Goal: Transaction & Acquisition: Book appointment/travel/reservation

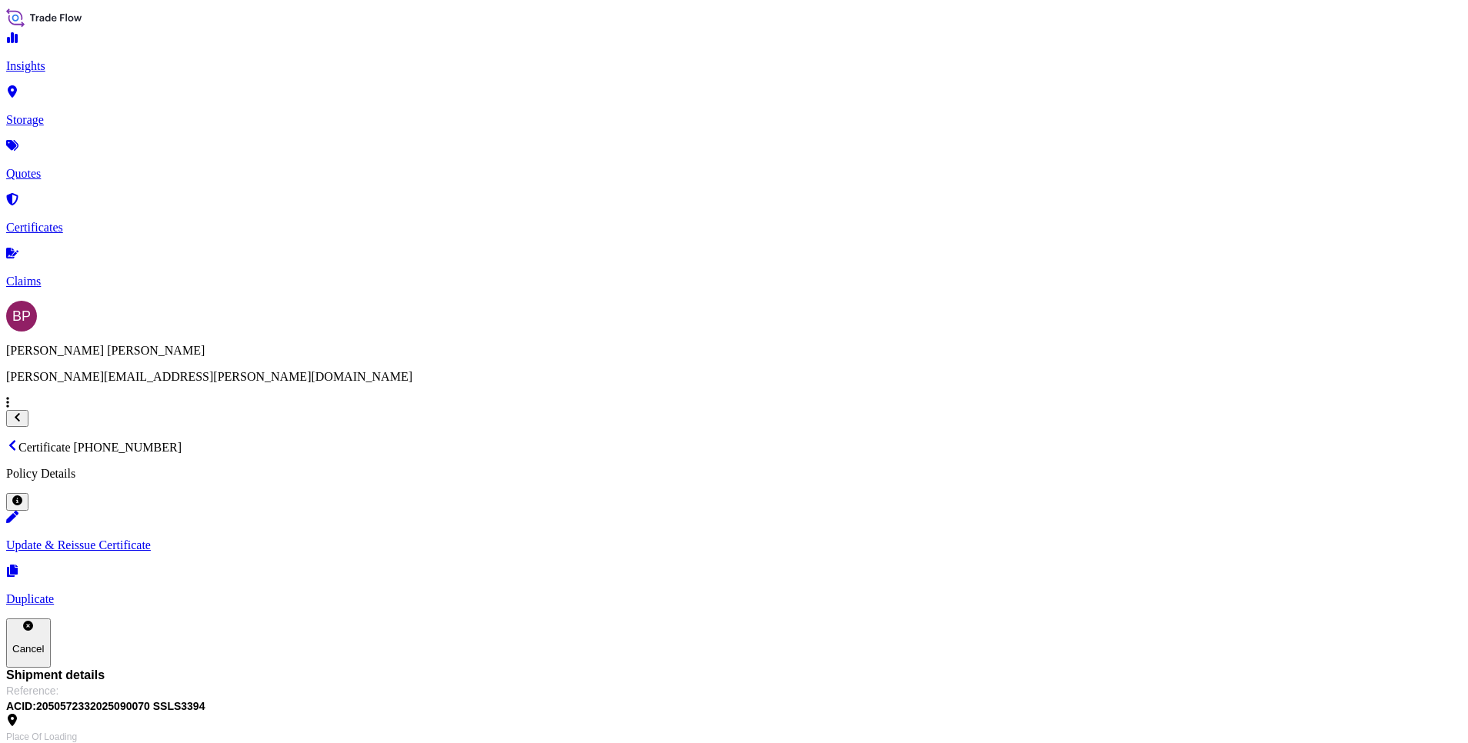
click at [61, 167] on p "Quotes" at bounding box center [734, 174] width 1456 height 14
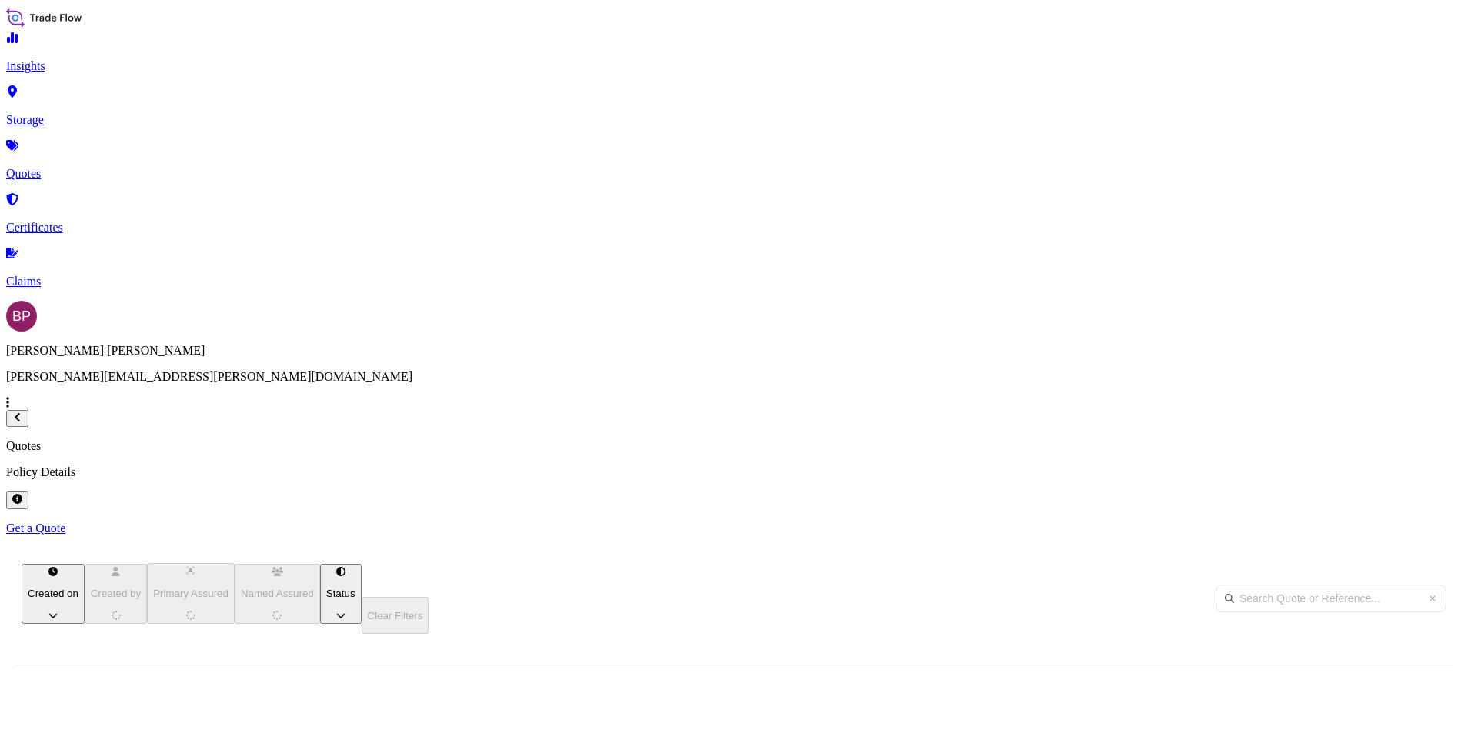
scroll to position [476, 1204]
click at [1390, 522] on p "Get a Quote" at bounding box center [734, 529] width 1456 height 14
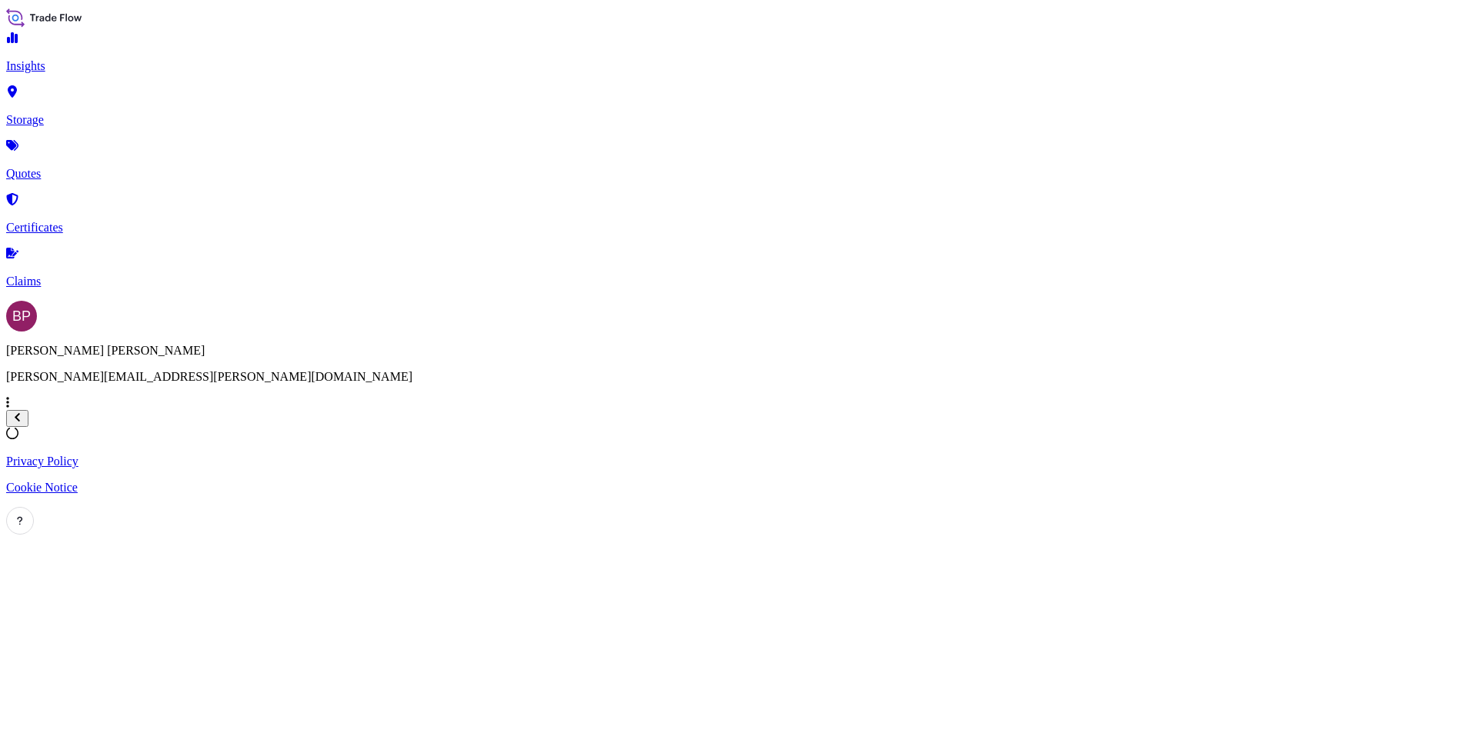
scroll to position [25, 0]
select select "Water"
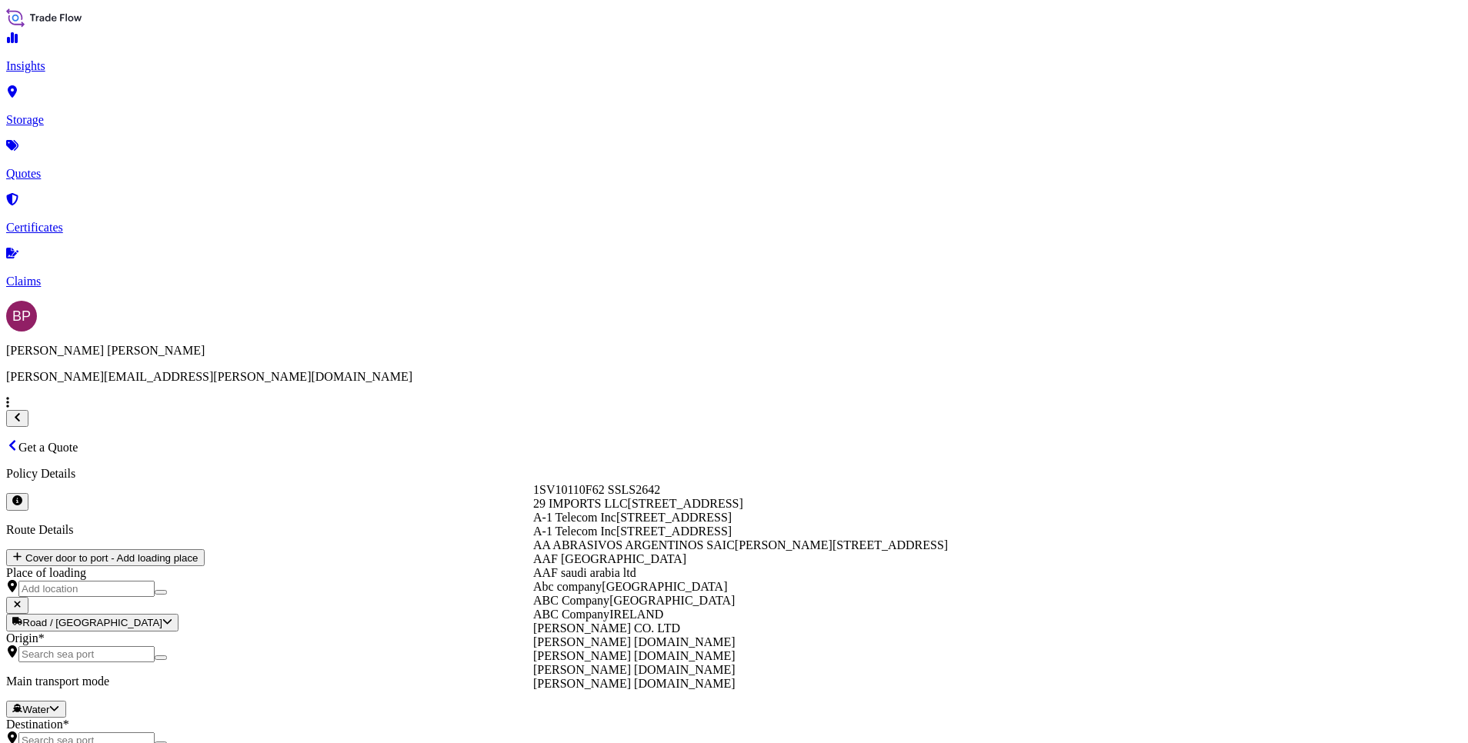
paste input "BINZAGR CORO"
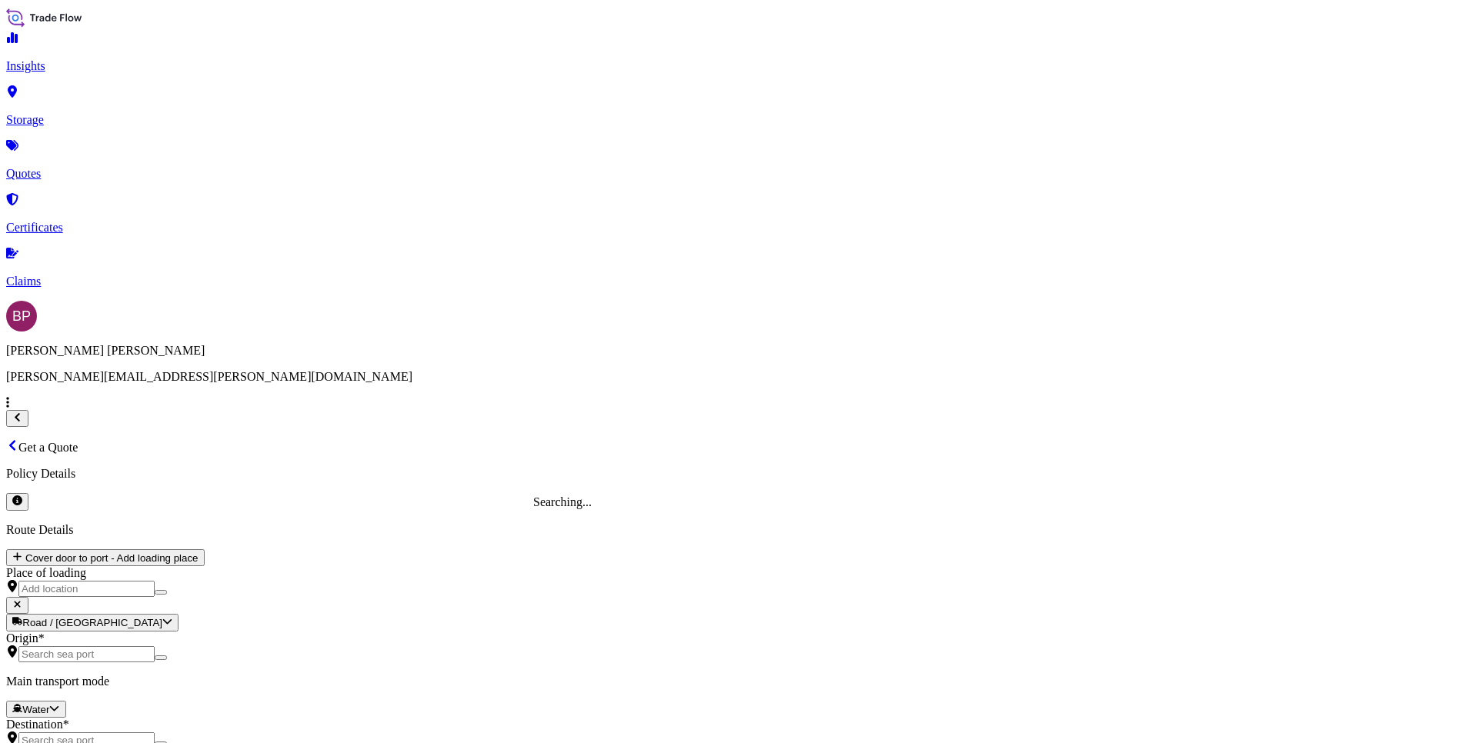
type input "BINZAGR CORO"
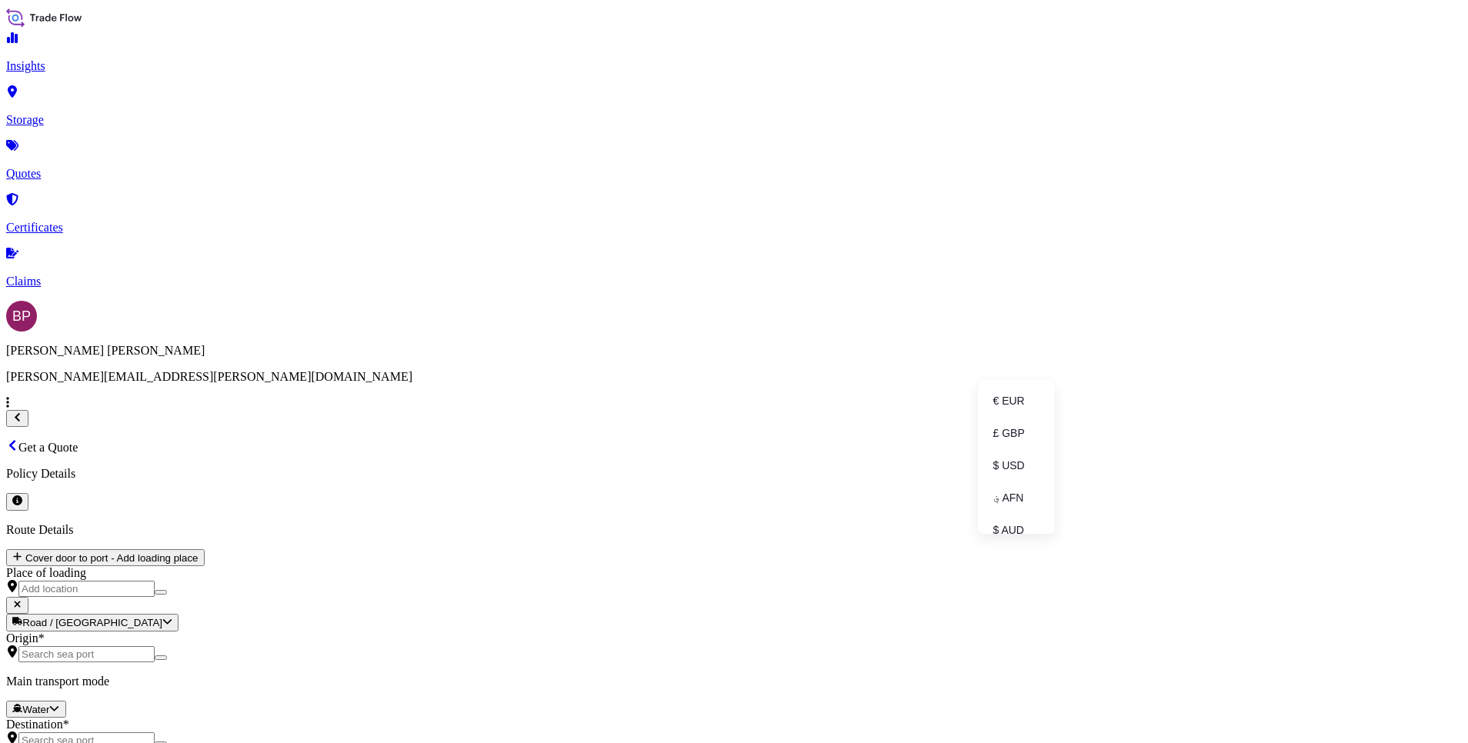
click at [1016, 409] on div "€ EUR" at bounding box center [1016, 400] width 65 height 29
type input "€ EUR"
paste input "29526.38"
type input "29526.38"
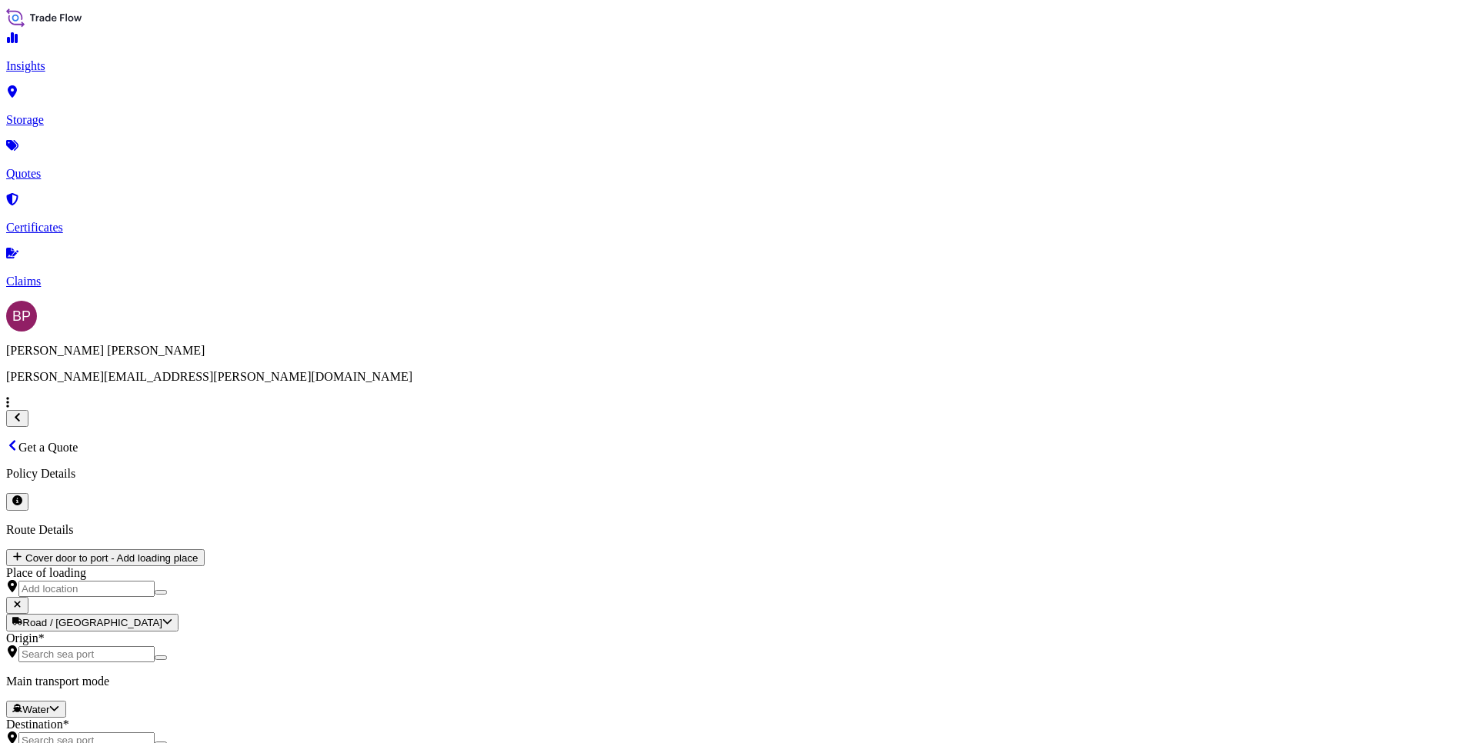
drag, startPoint x: 1045, startPoint y: 516, endPoint x: 908, endPoint y: 509, distance: 137.2
type input "0"
paste textarea "JUICE"
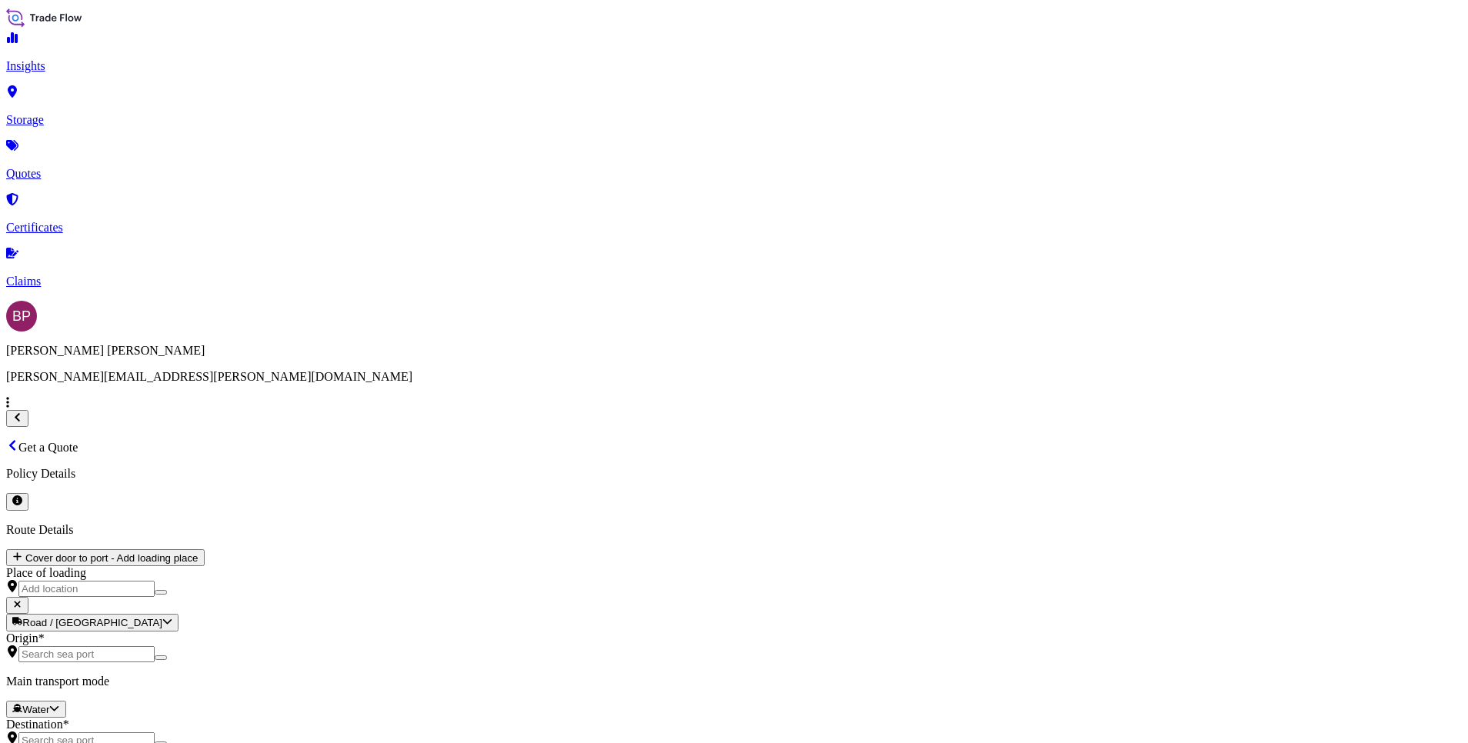
type textarea "JUICE"
drag, startPoint x: 670, startPoint y: 590, endPoint x: 682, endPoint y: 586, distance: 12.4
paste input "BL NO : MEDUFF192340"
type input "BL NO : MEDUFF192340"
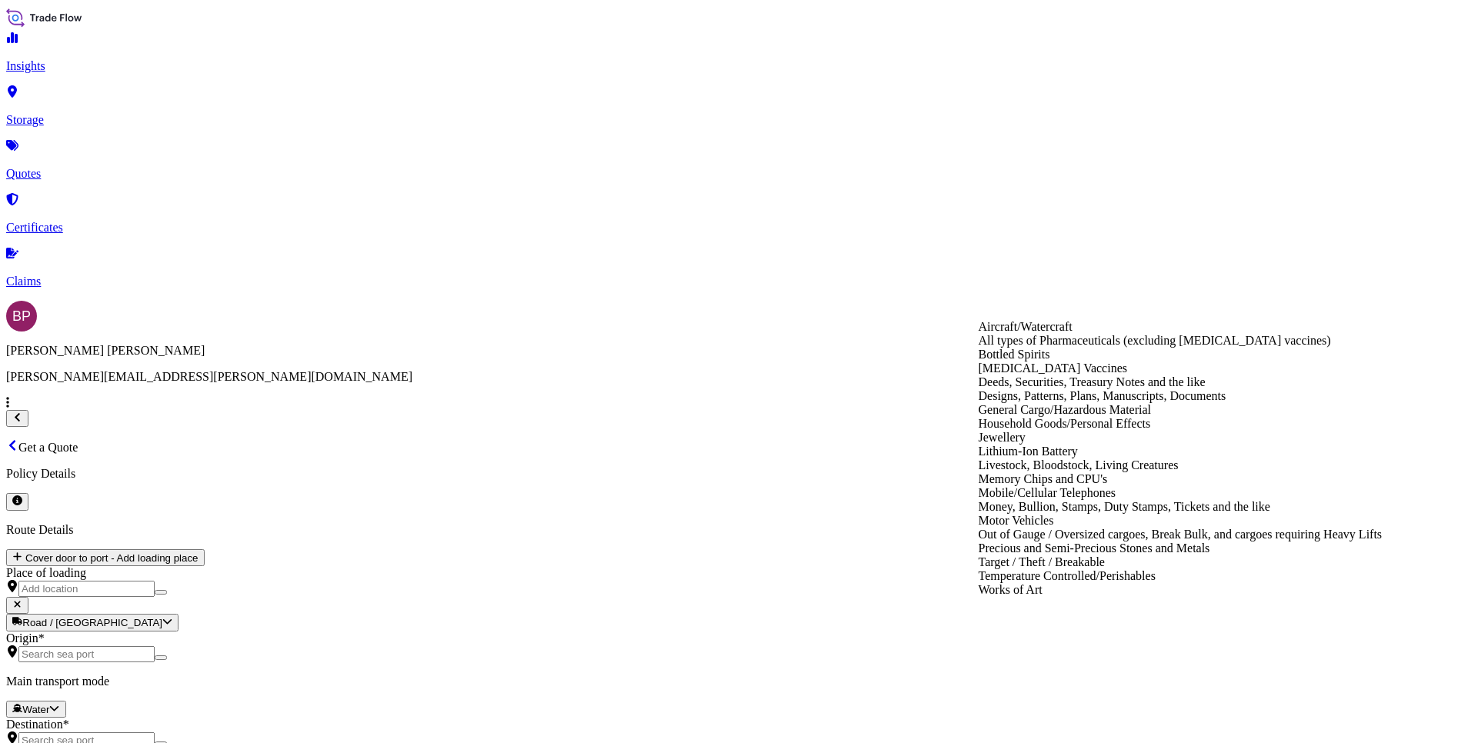
click at [1114, 417] on div "General Cargo/Hazardous Material" at bounding box center [1181, 410] width 404 height 14
type input "General Cargo/Hazardous Material"
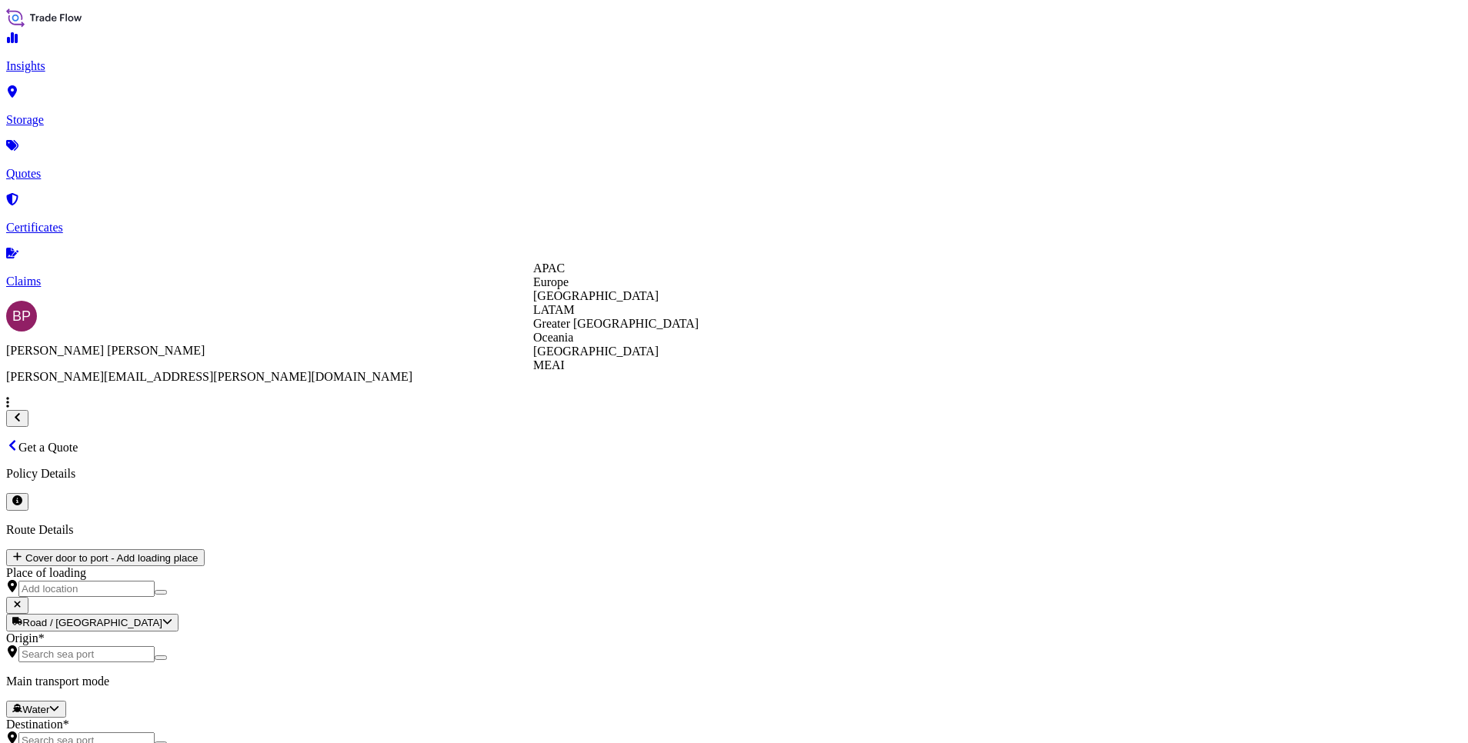
click at [586, 373] on div "MEAI" at bounding box center [615, 366] width 165 height 14
type input "MEAI"
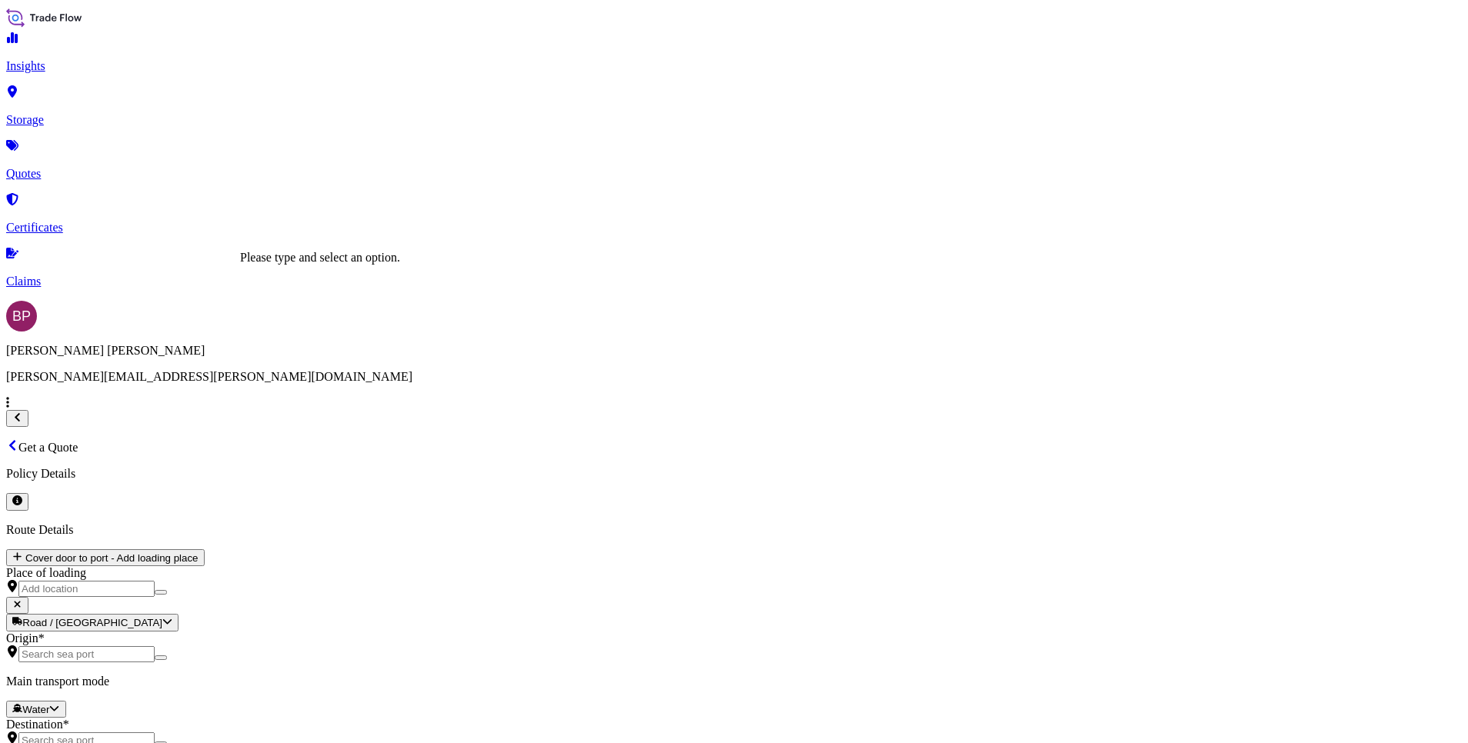
click at [155, 646] on input "Origin *" at bounding box center [86, 654] width 136 height 16
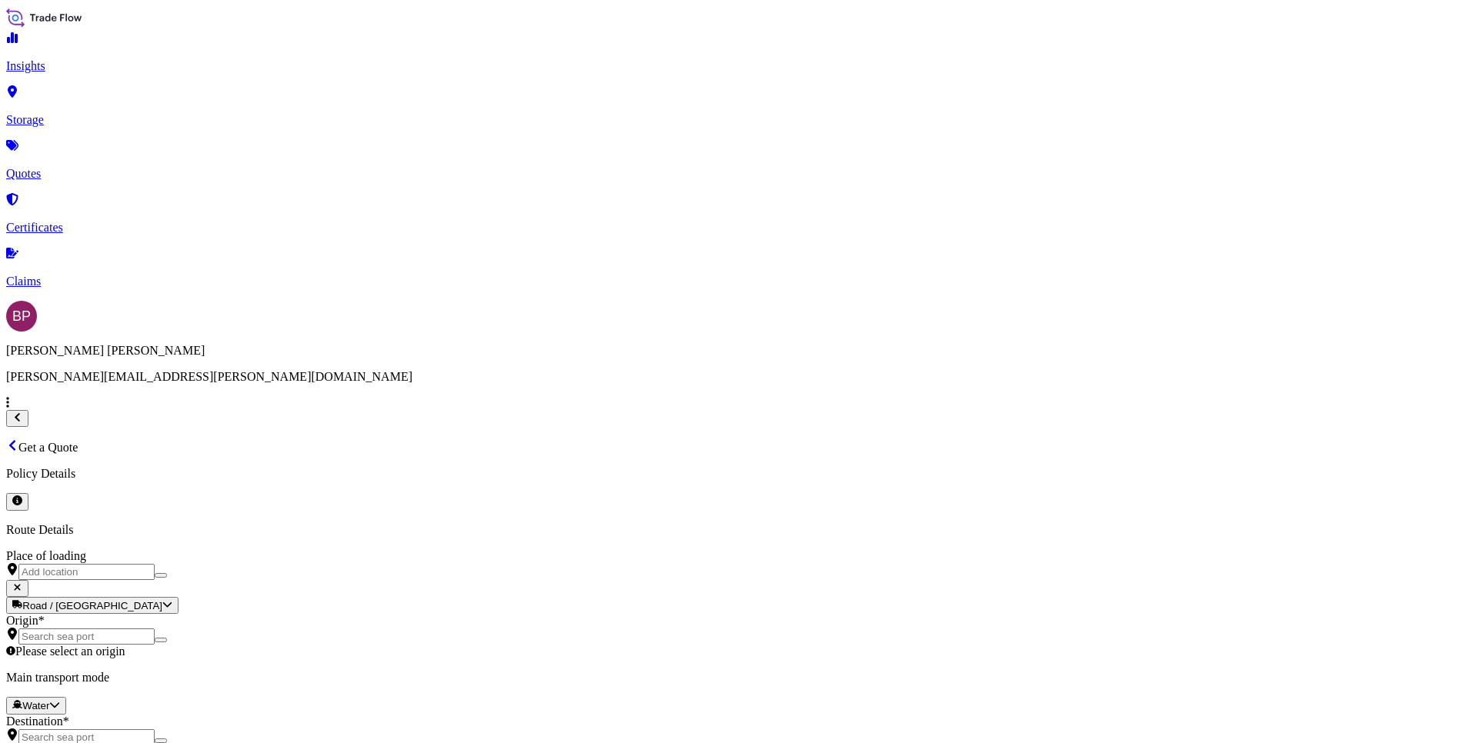
click at [155, 564] on input "Place of loading" at bounding box center [86, 572] width 136 height 16
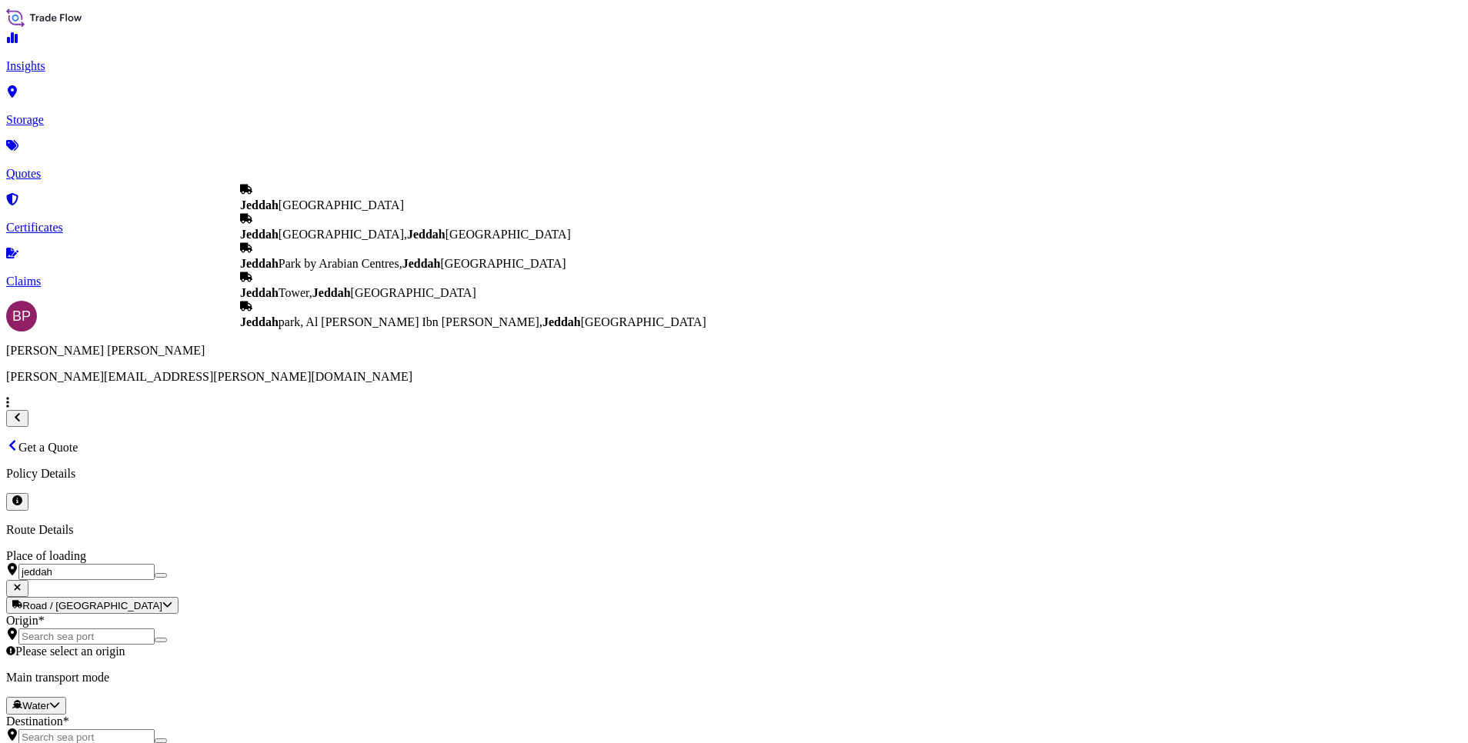
click at [279, 209] on b "Jeddah" at bounding box center [259, 205] width 38 height 13
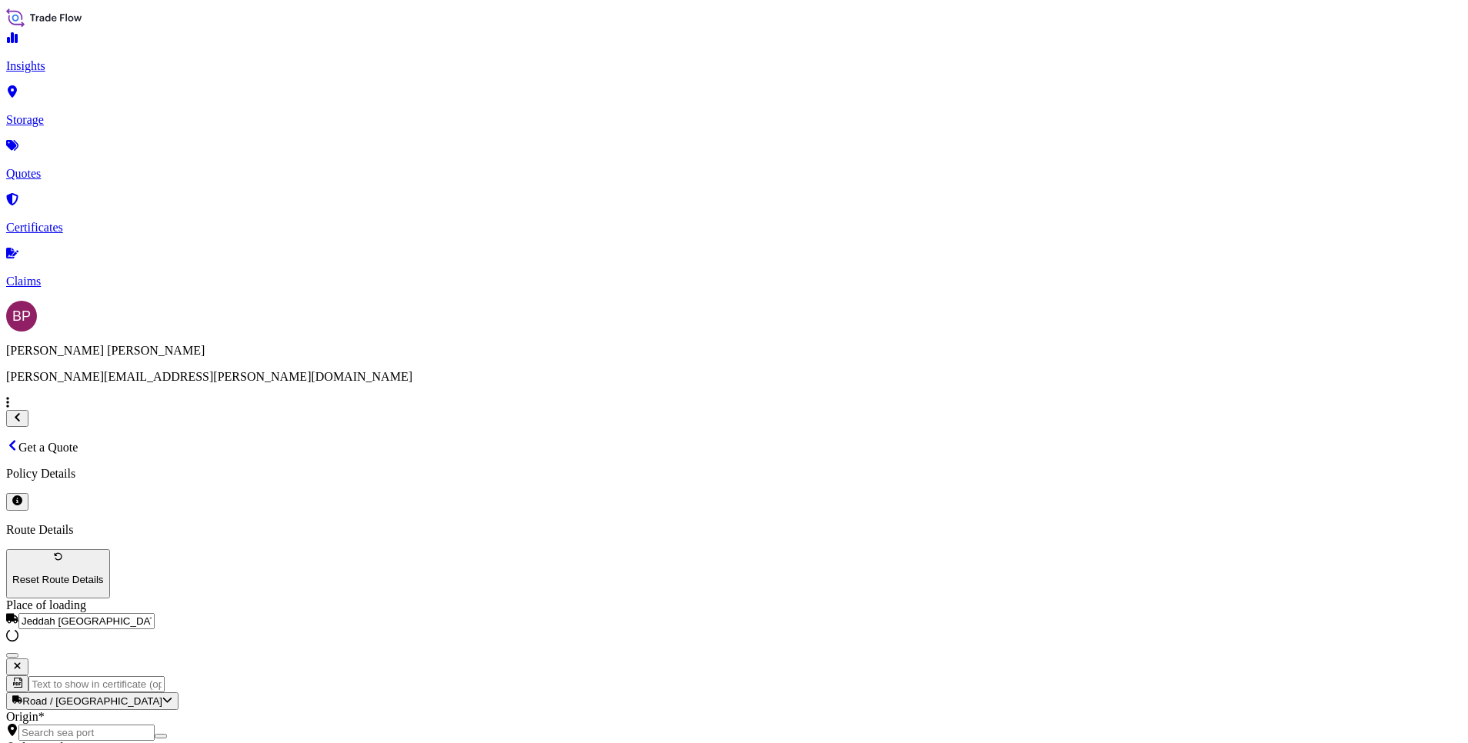
type input "Jeddah [GEOGRAPHIC_DATA]"
click at [326, 710] on div "Origin *" at bounding box center [734, 725] width 1456 height 31
click at [155, 725] on input "Origin * Please select an origin" at bounding box center [86, 733] width 136 height 16
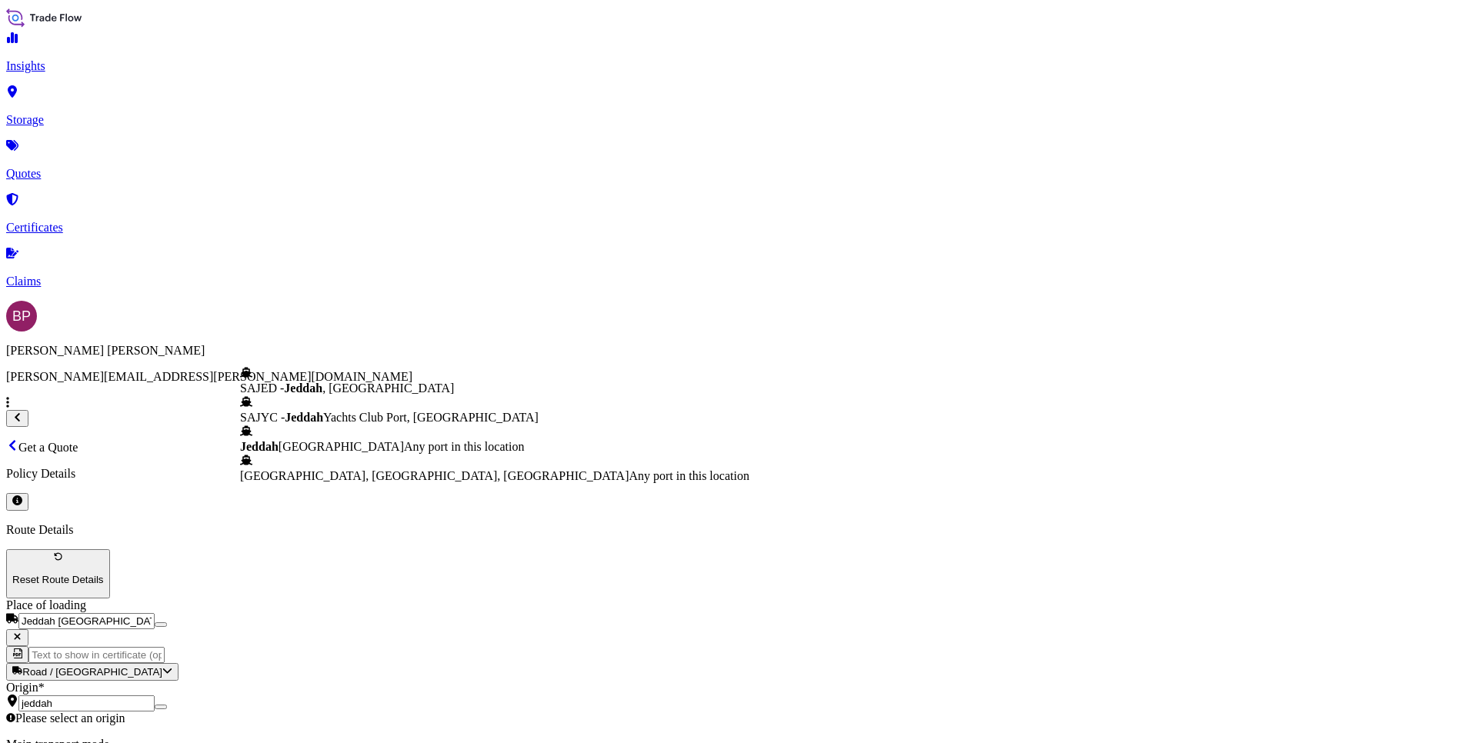
click at [379, 453] on span "Jeddah [GEOGRAPHIC_DATA]" at bounding box center [322, 446] width 164 height 13
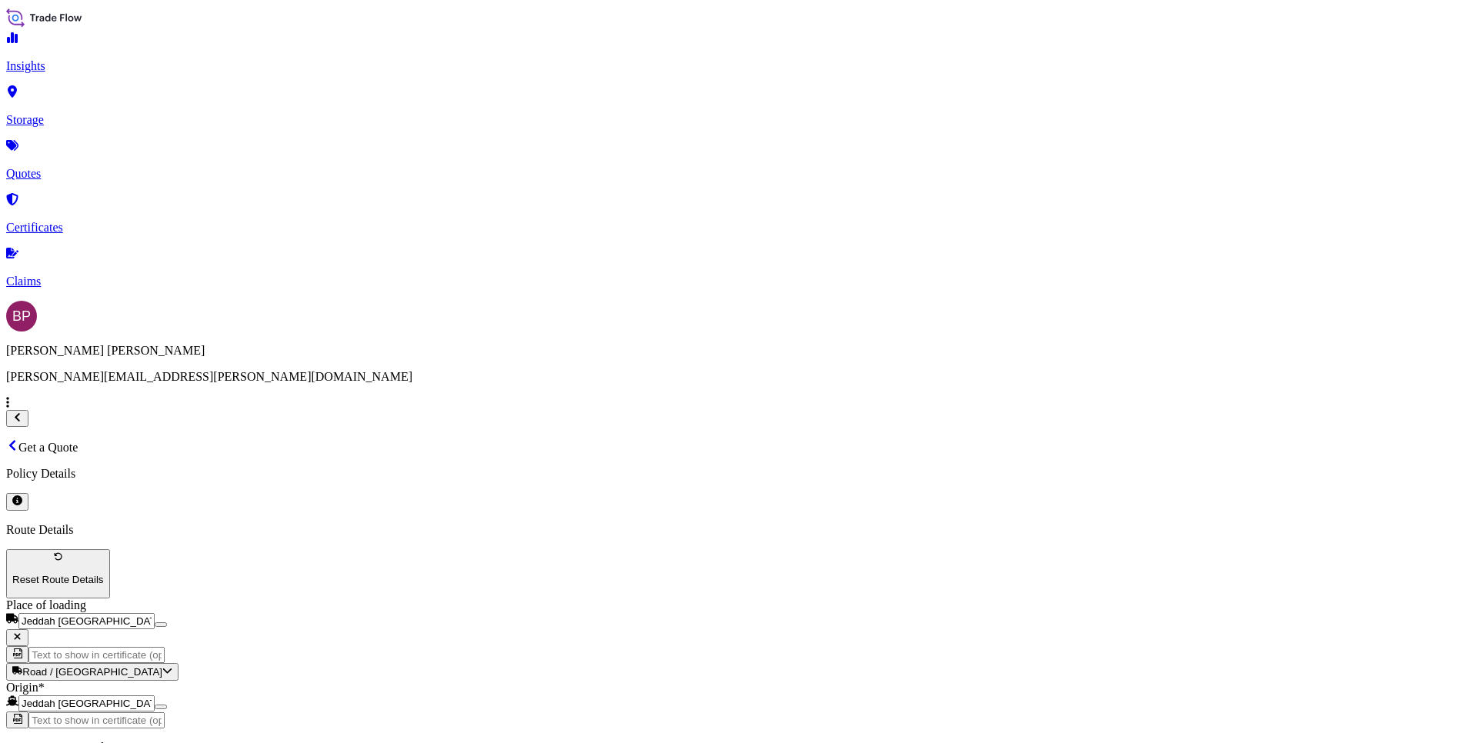
type input "Jeddah [GEOGRAPHIC_DATA]"
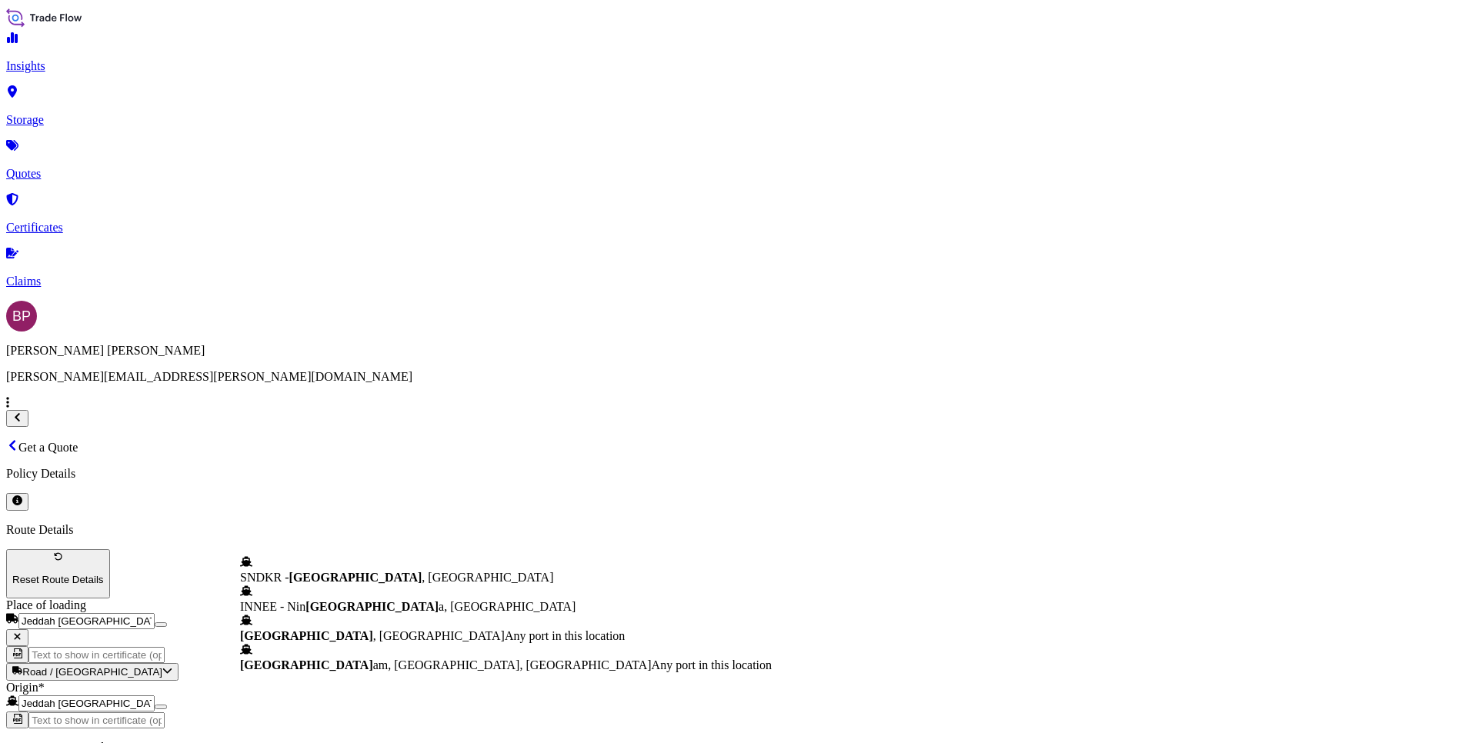
click at [408, 584] on span "SNDKR - [GEOGRAPHIC_DATA] , [GEOGRAPHIC_DATA]" at bounding box center [396, 577] width 313 height 13
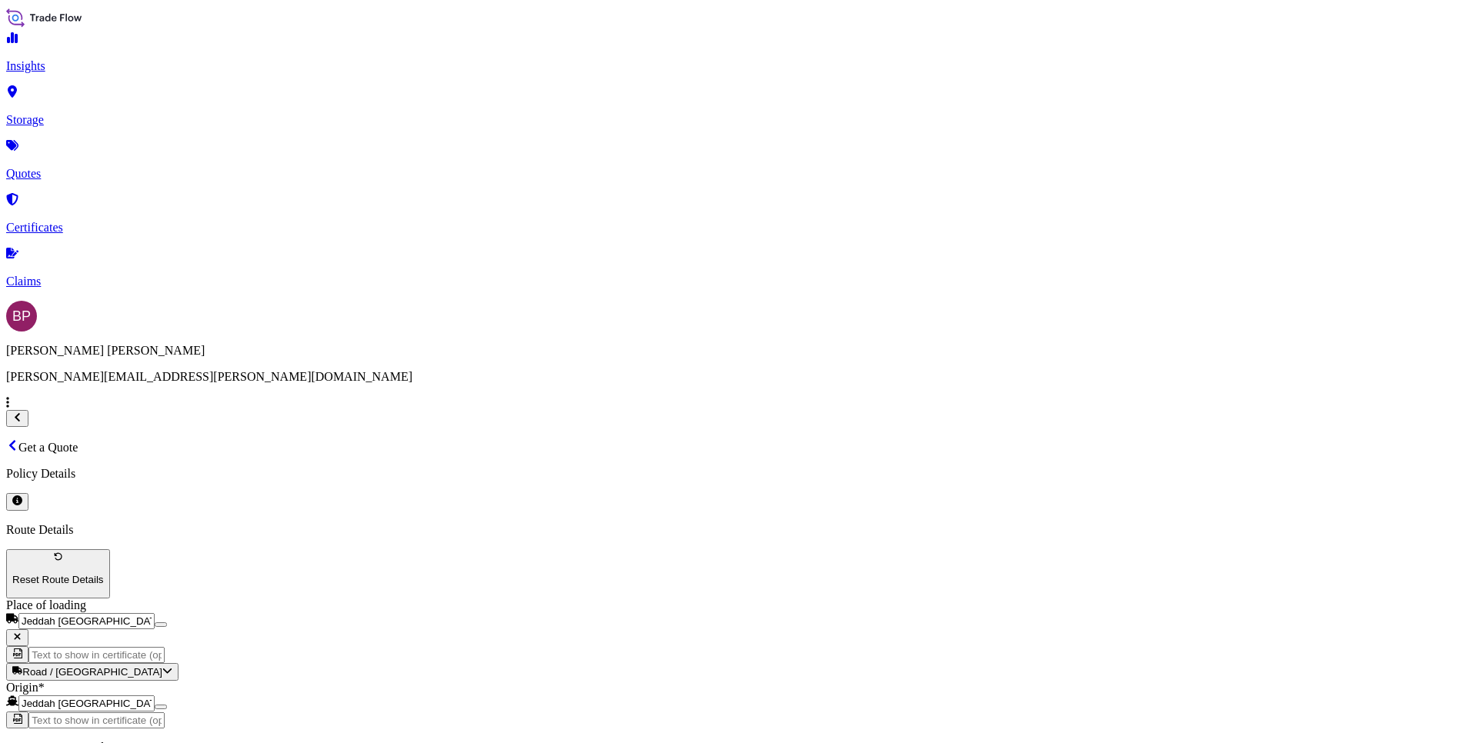
type input "SNDKR - [GEOGRAPHIC_DATA], [GEOGRAPHIC_DATA]"
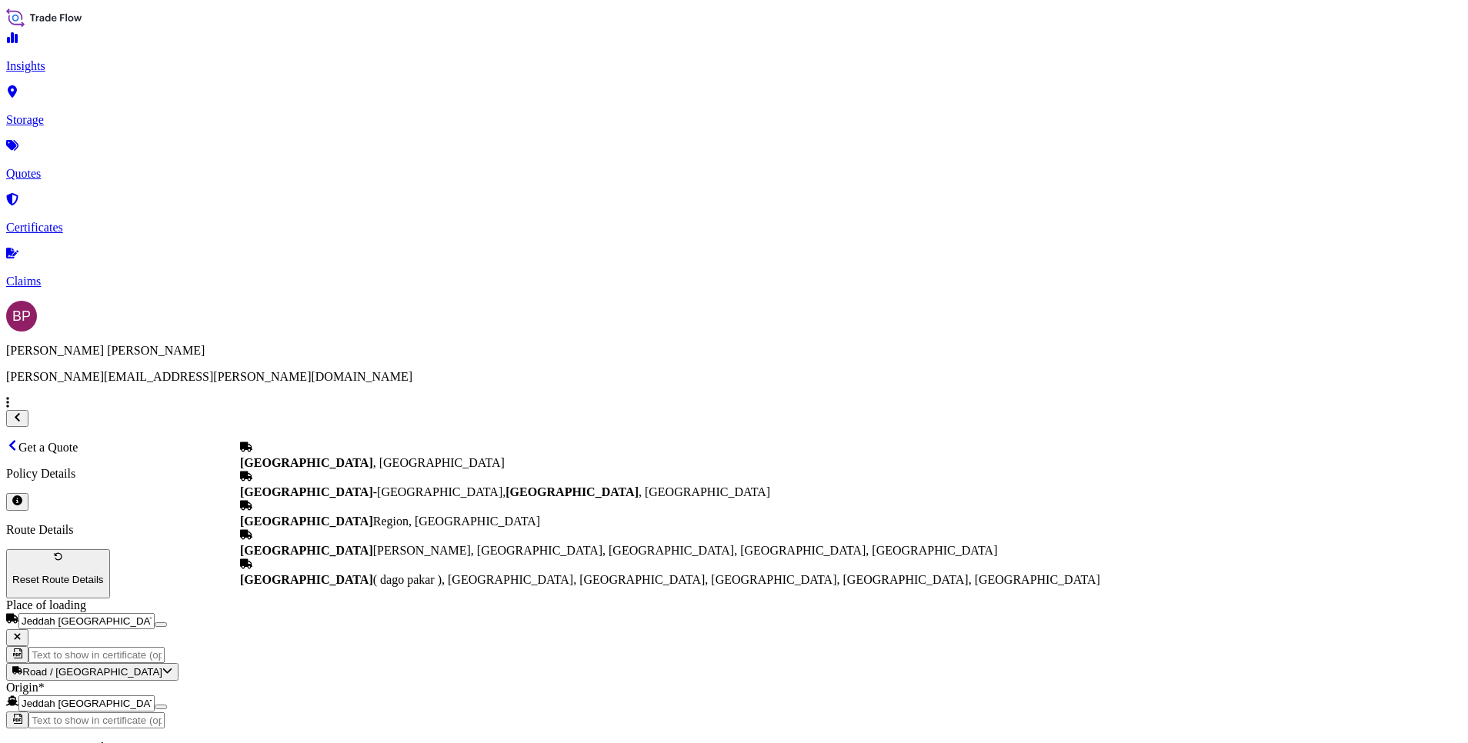
click at [403, 441] on div "[GEOGRAPHIC_DATA] , [GEOGRAPHIC_DATA]" at bounding box center [670, 455] width 860 height 29
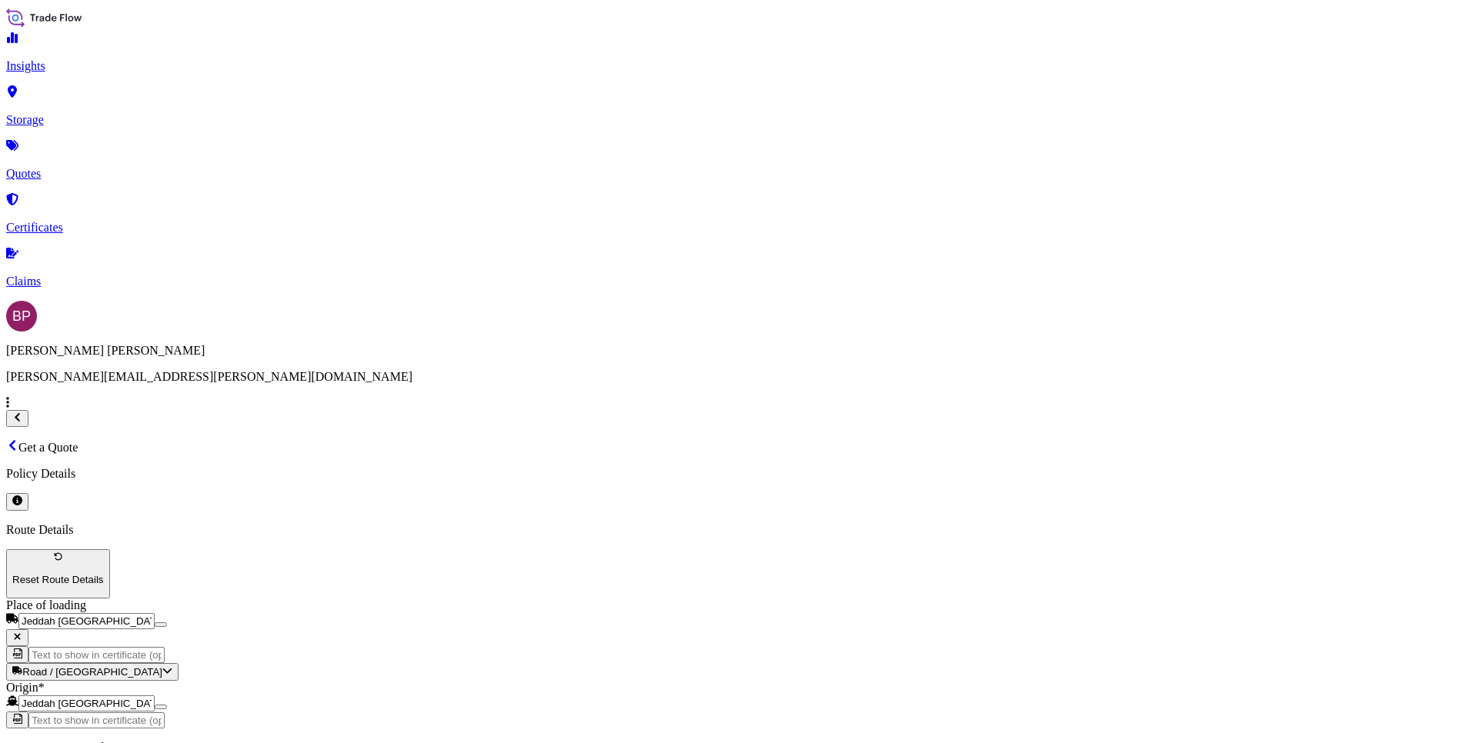
type input "[GEOGRAPHIC_DATA], [GEOGRAPHIC_DATA]"
click at [563, 383] on div "13" at bounding box center [556, 390] width 12 height 14
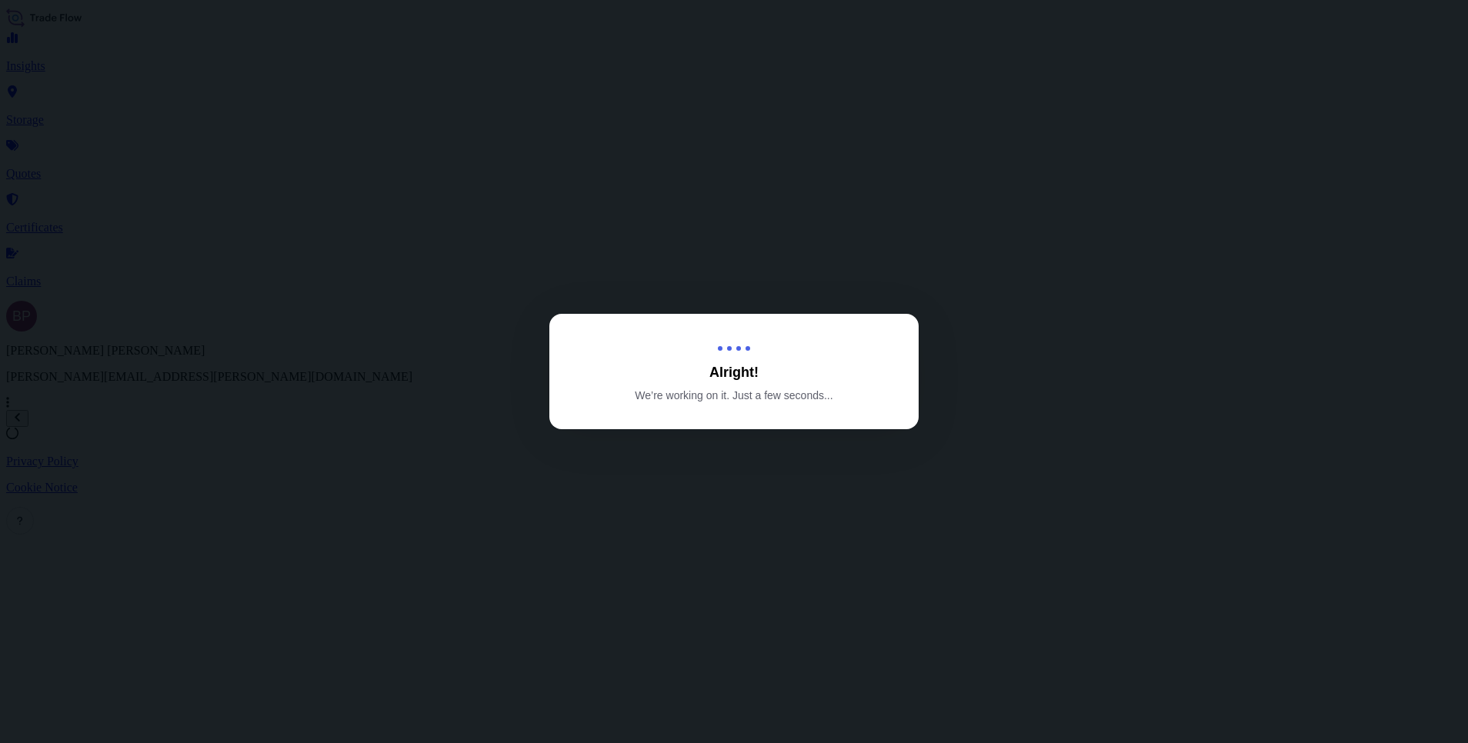
select select "Road / [GEOGRAPHIC_DATA]"
select select "Water"
select select "Road / [GEOGRAPHIC_DATA]"
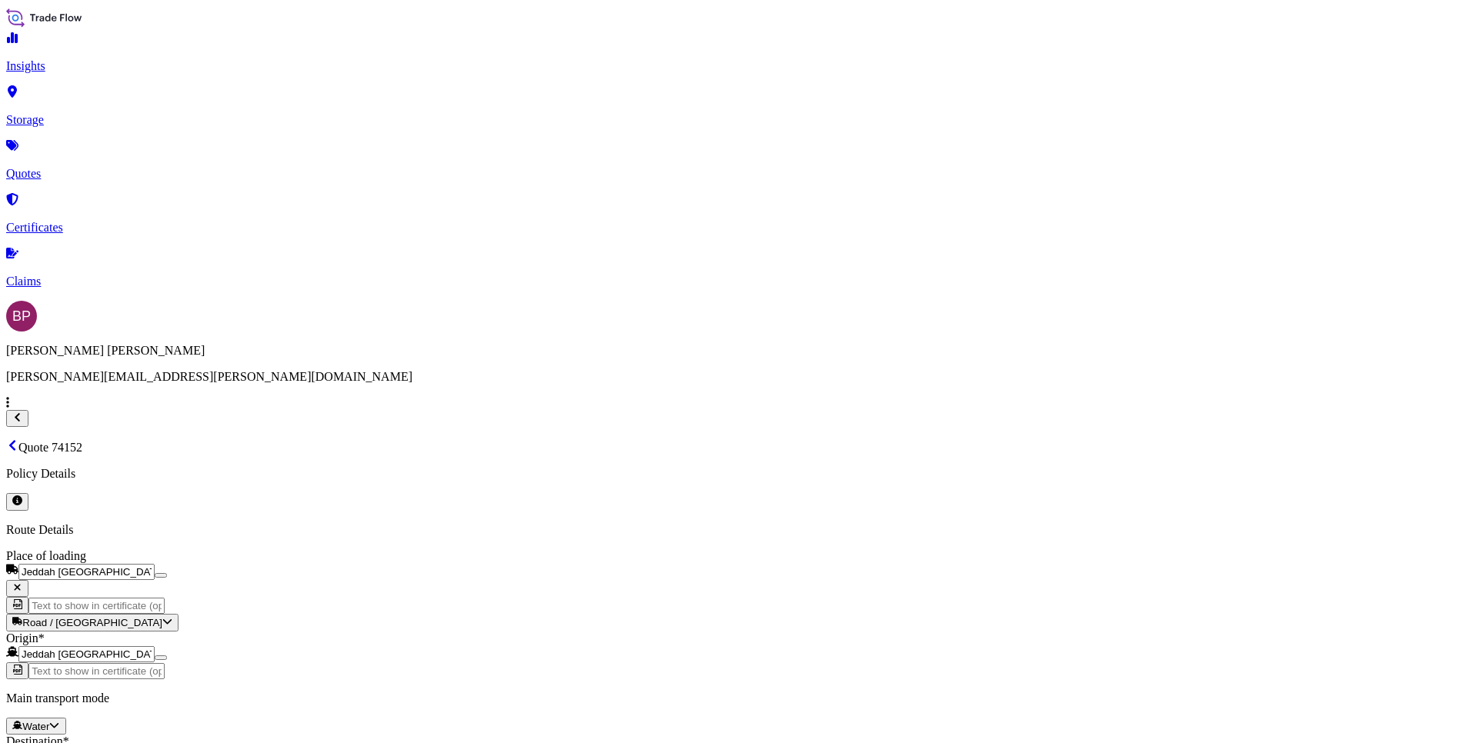
scroll to position [2361, 0]
